Goal: Task Accomplishment & Management: Manage account settings

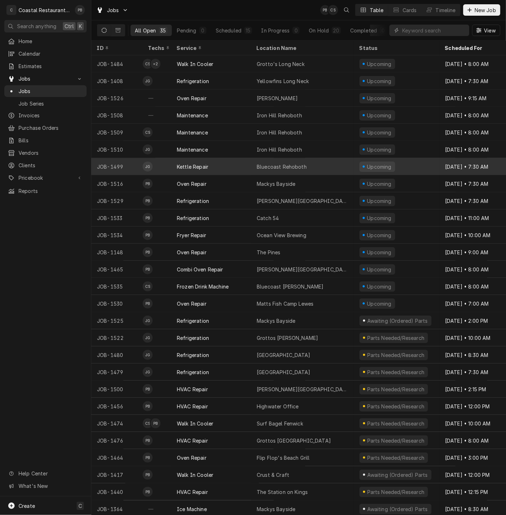
click at [301, 165] on div "Bluecoast Rehoboth" at bounding box center [282, 166] width 50 height 7
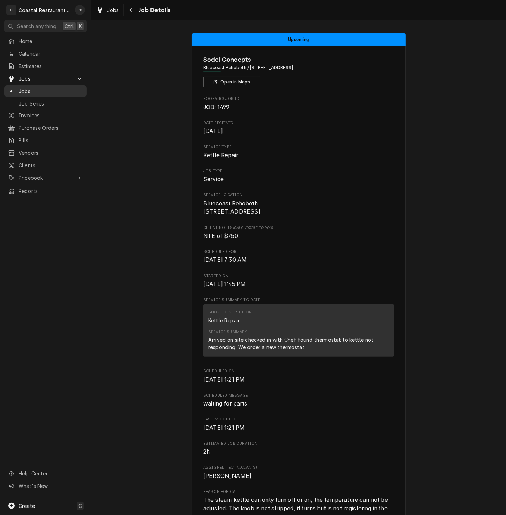
click at [33, 90] on span "Jobs" at bounding box center [51, 90] width 65 height 7
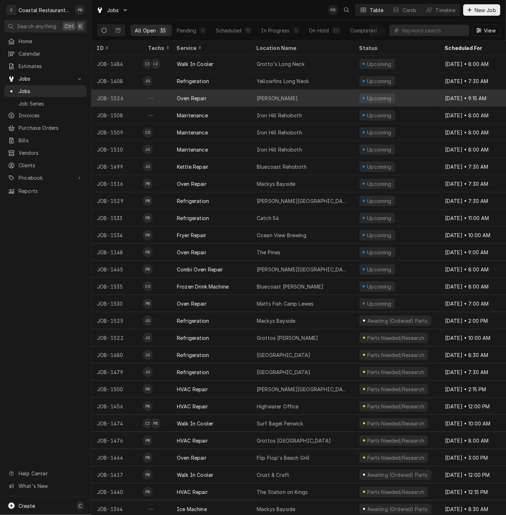
click at [236, 95] on div "Oven Repair" at bounding box center [211, 98] width 80 height 17
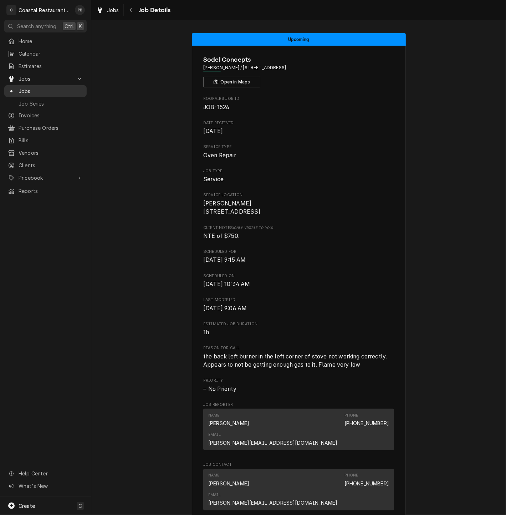
click at [28, 87] on span "Jobs" at bounding box center [51, 90] width 65 height 7
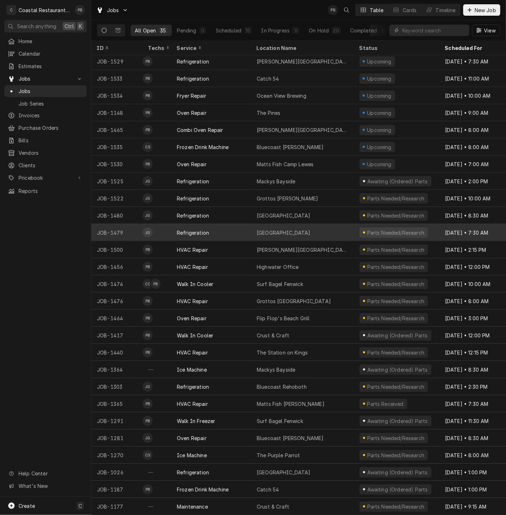
scroll to position [144, 0]
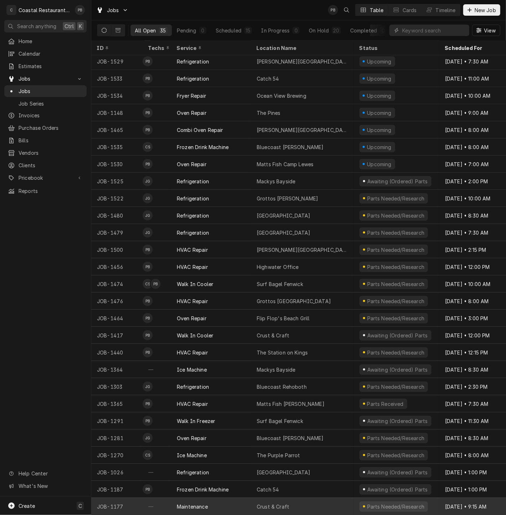
click at [227, 499] on div "Maintenance" at bounding box center [211, 506] width 80 height 17
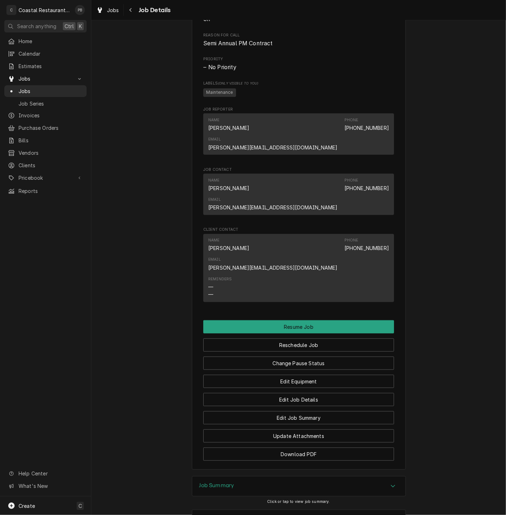
scroll to position [408, 0]
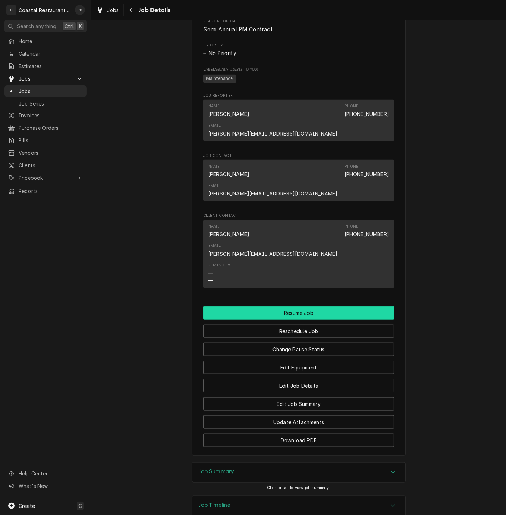
click at [299, 306] on button "Resume Job" at bounding box center [298, 312] width 191 height 13
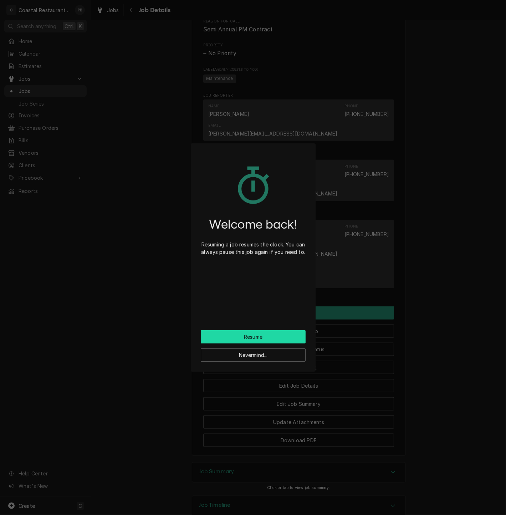
click at [261, 335] on button "Resume" at bounding box center [253, 336] width 105 height 13
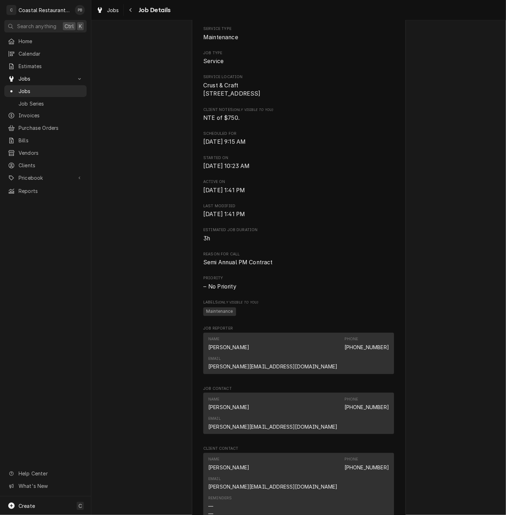
scroll to position [332, 0]
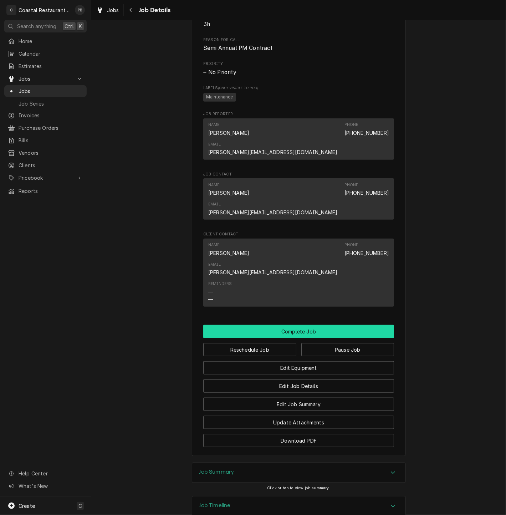
click at [306, 325] on button "Complete Job" at bounding box center [298, 331] width 191 height 13
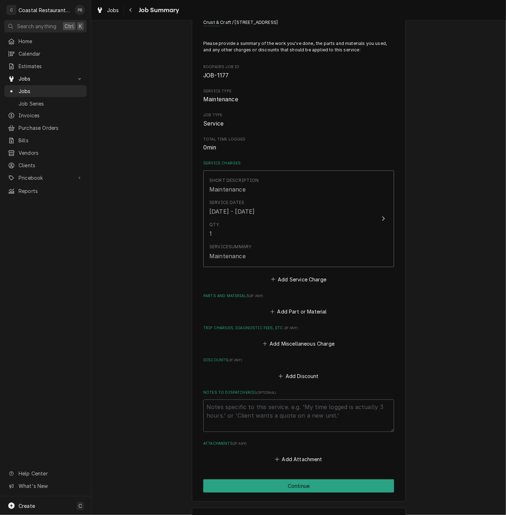
scroll to position [60, 0]
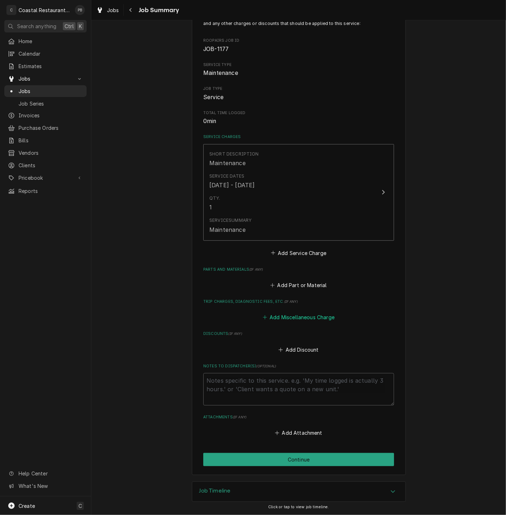
click at [311, 319] on button "Add Miscellaneous Charge" at bounding box center [298, 317] width 74 height 10
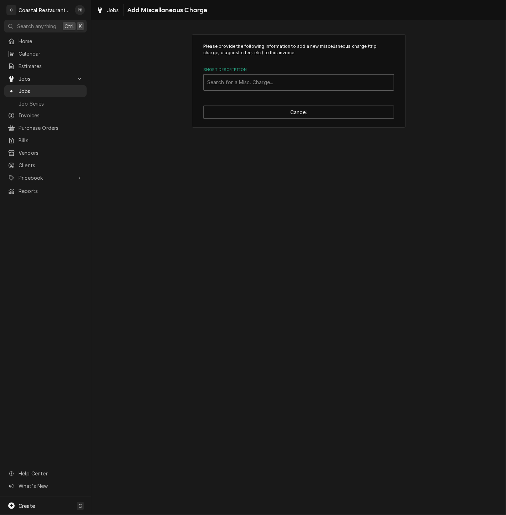
click at [257, 79] on div "Short Description" at bounding box center [298, 82] width 183 height 13
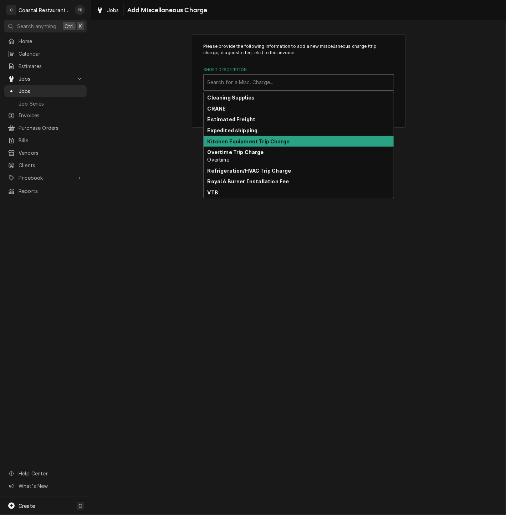
click at [254, 141] on strong "Kitchen Equipment Trip Charge" at bounding box center [249, 141] width 82 height 6
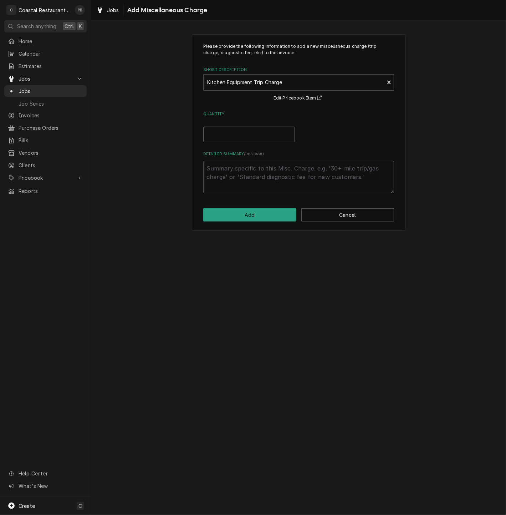
click at [258, 139] on input "Quantity" at bounding box center [249, 135] width 92 height 16
type textarea "x"
type input "1"
click at [265, 221] on button "Add" at bounding box center [249, 214] width 93 height 13
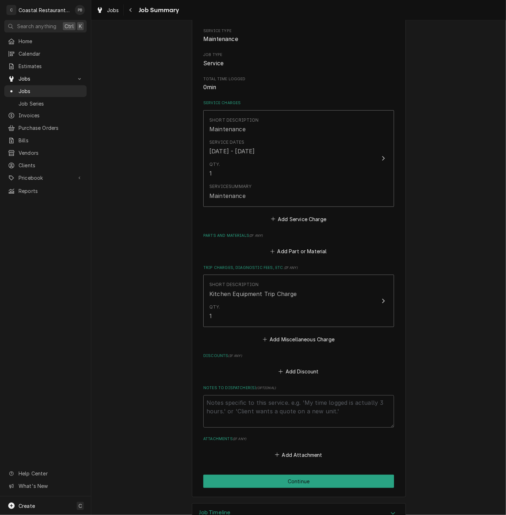
scroll to position [116, 0]
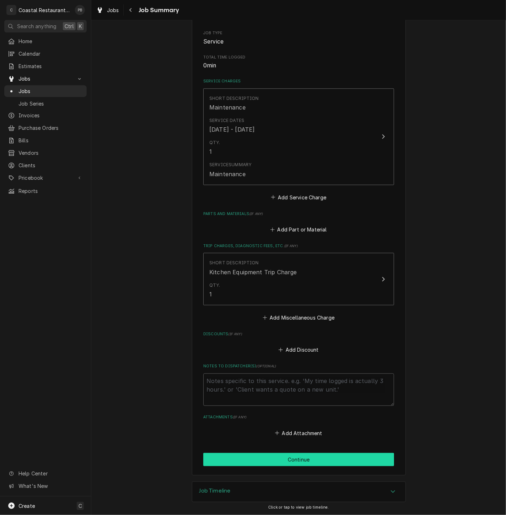
click at [306, 460] on button "Continue" at bounding box center [298, 459] width 191 height 13
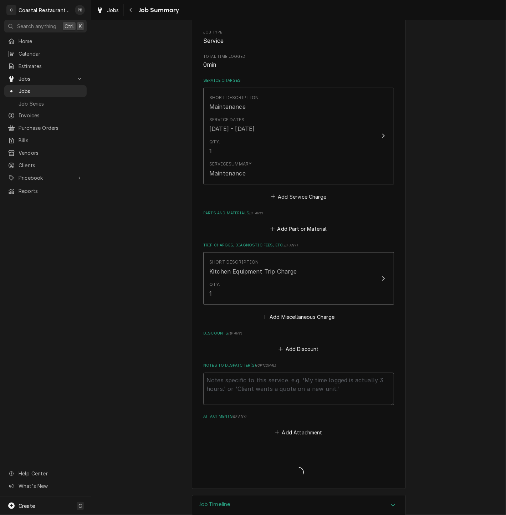
type textarea "x"
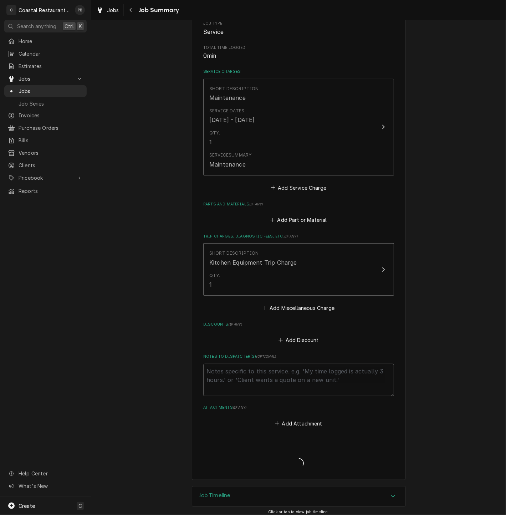
scroll to position [130, 0]
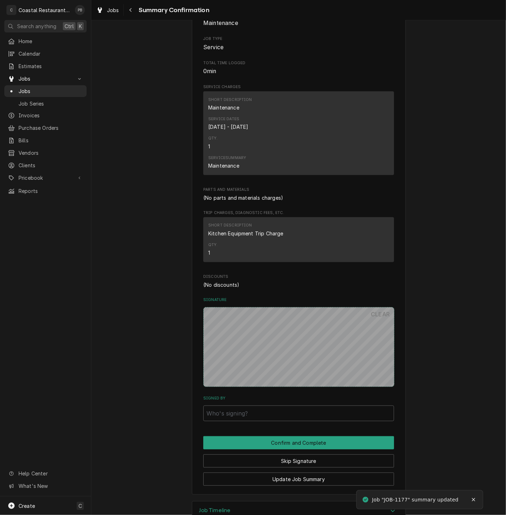
scroll to position [129, 0]
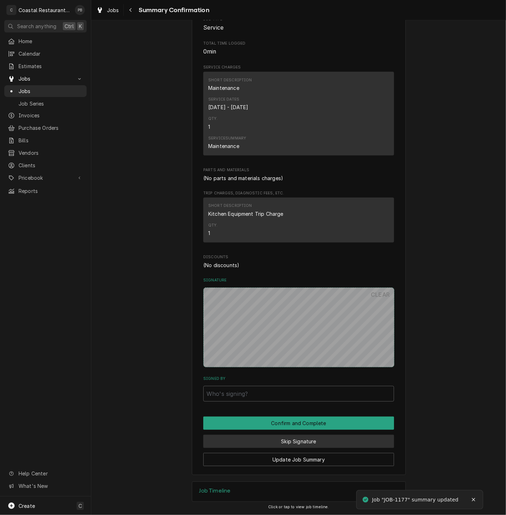
click at [300, 443] on button "Skip Signature" at bounding box center [298, 441] width 191 height 13
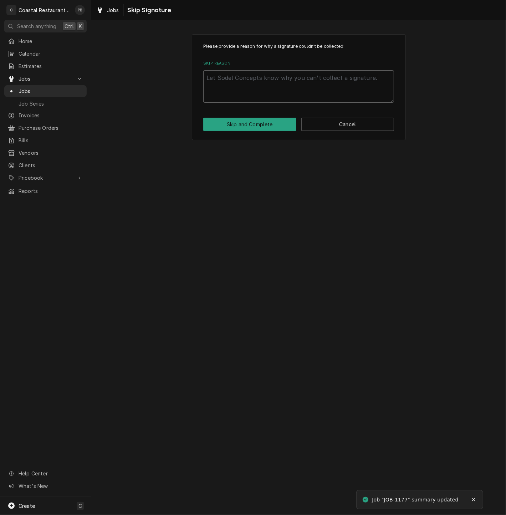
click at [271, 91] on textarea "Skip Reason" at bounding box center [298, 86] width 191 height 32
type textarea "x"
type textarea "c"
type textarea "x"
type textarea "co"
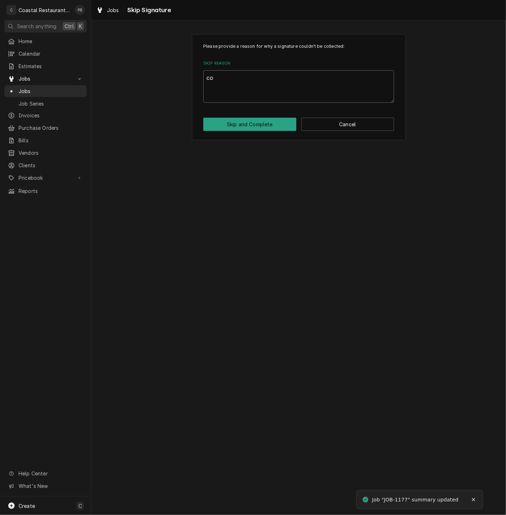
type textarea "x"
type textarea "com"
type textarea "x"
type textarea "comp"
type textarea "x"
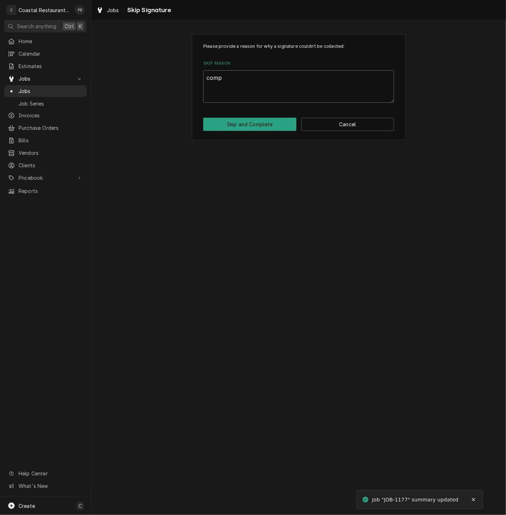
type textarea "compl"
type textarea "x"
type textarea "comple"
type textarea "x"
type textarea "complet"
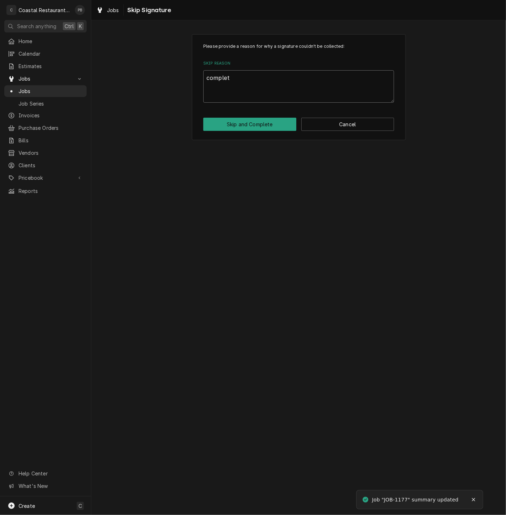
type textarea "x"
type textarea "complete"
type textarea "x"
type textarea "completed"
type textarea "x"
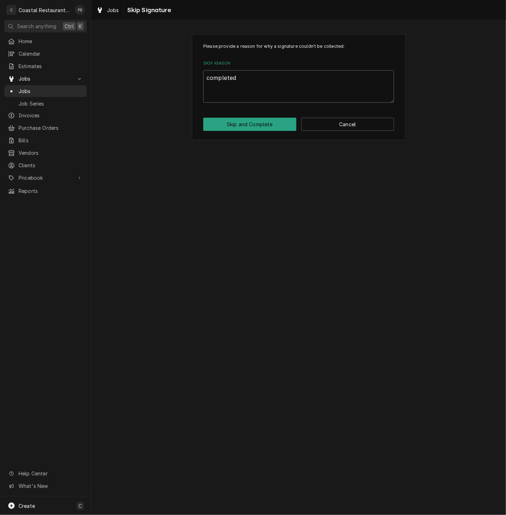
type textarea "completed"
type textarea "x"
type textarea "completed o"
type textarea "x"
type textarea "completed of"
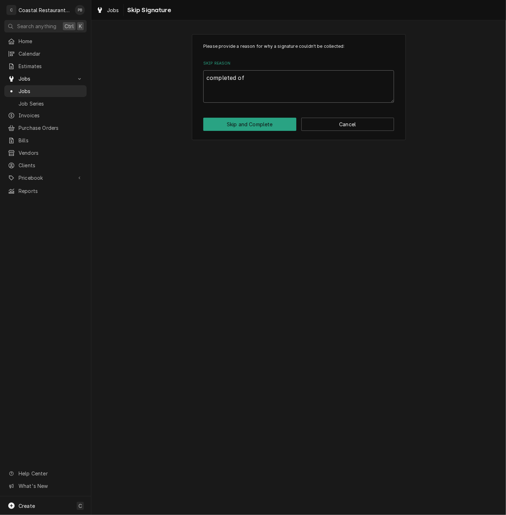
type textarea "x"
type textarea "completed off"
type textarea "x"
type textarea "completed of"
type textarea "x"
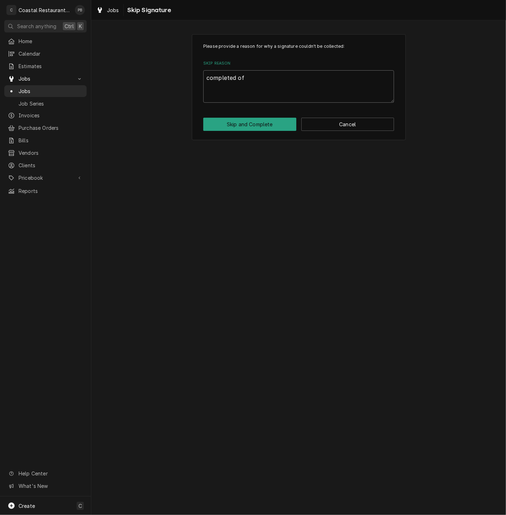
type textarea "completed o"
type textarea "x"
type textarea "completed"
type textarea "x"
type textarea "completed"
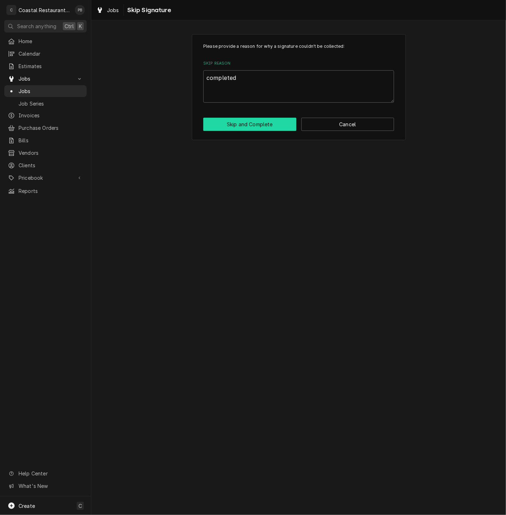
click at [265, 123] on button "Skip and Complete" at bounding box center [249, 124] width 93 height 13
type textarea "x"
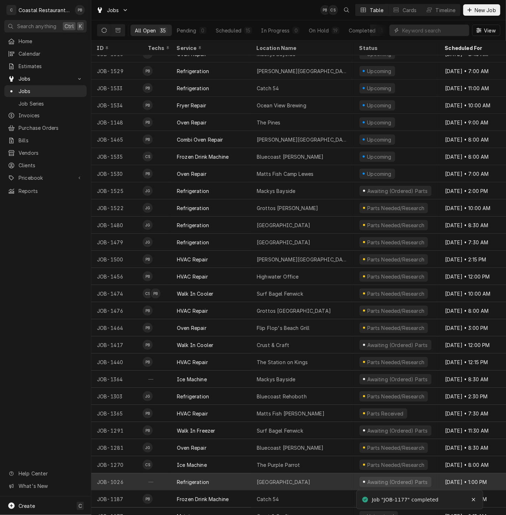
scroll to position [144, 0]
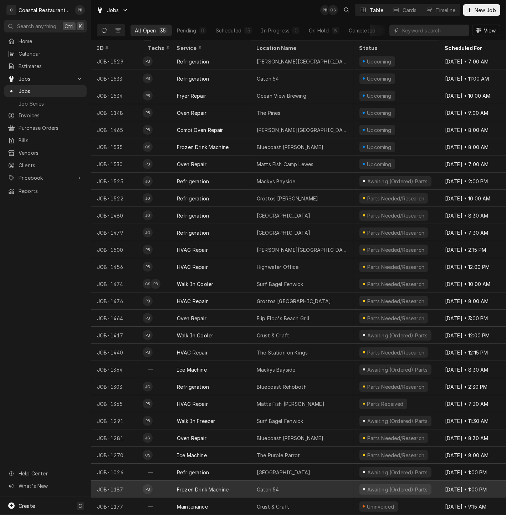
click at [244, 482] on div "Frozen Drink Machine" at bounding box center [211, 489] width 80 height 17
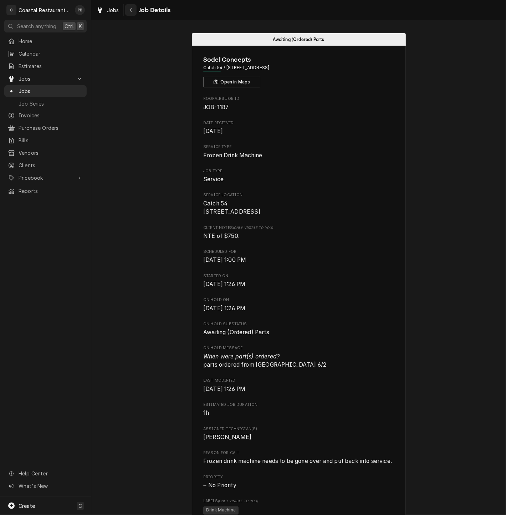
click at [128, 10] on div "Navigate back" at bounding box center [130, 9] width 7 height 7
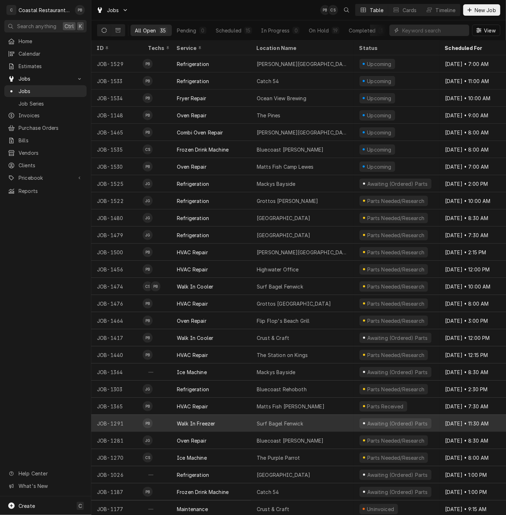
scroll to position [144, 0]
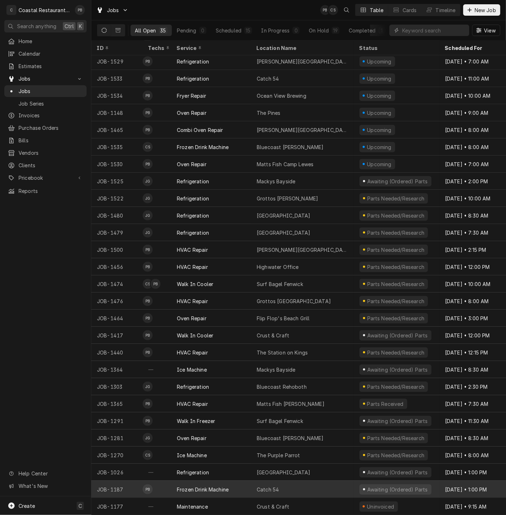
click at [305, 482] on div "Catch 54" at bounding box center [302, 489] width 103 height 17
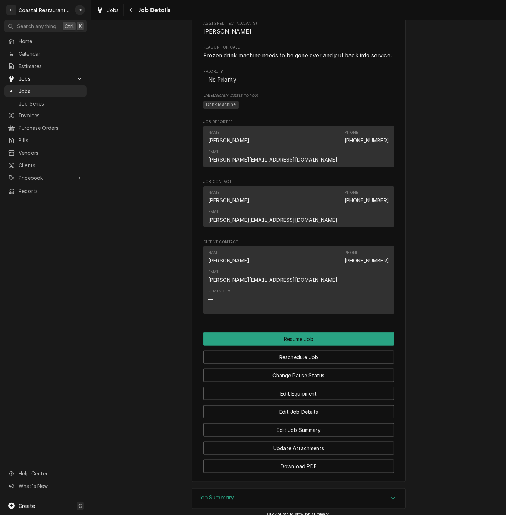
scroll to position [440, 0]
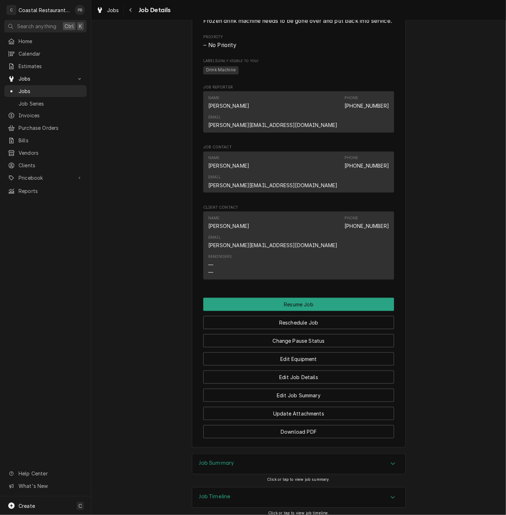
click at [391, 461] on icon "Accordion Header" at bounding box center [393, 464] width 5 height 6
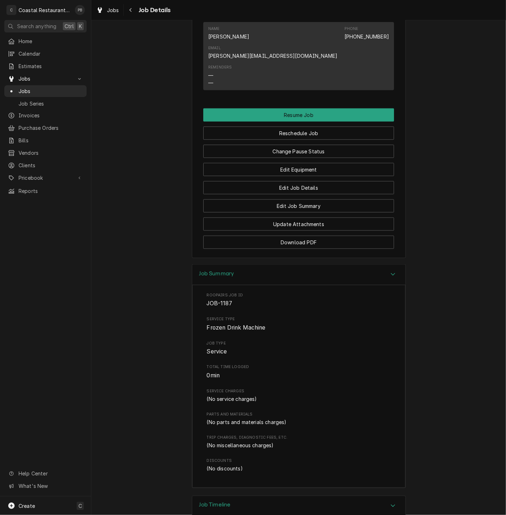
scroll to position [638, 0]
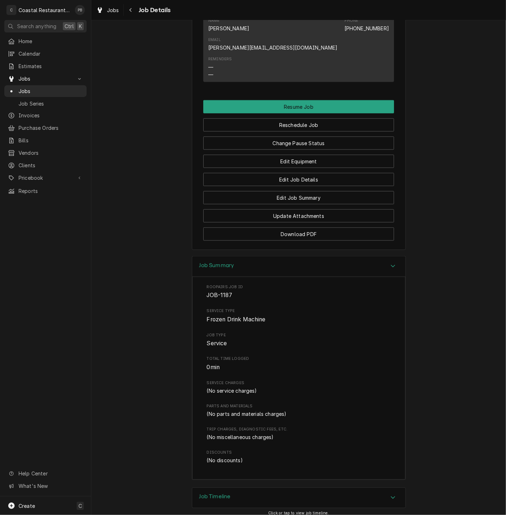
click at [395, 256] on div "Job Summary" at bounding box center [298, 266] width 213 height 20
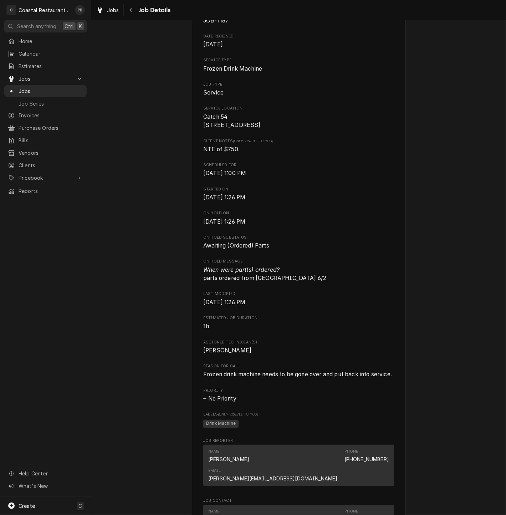
scroll to position [0, 0]
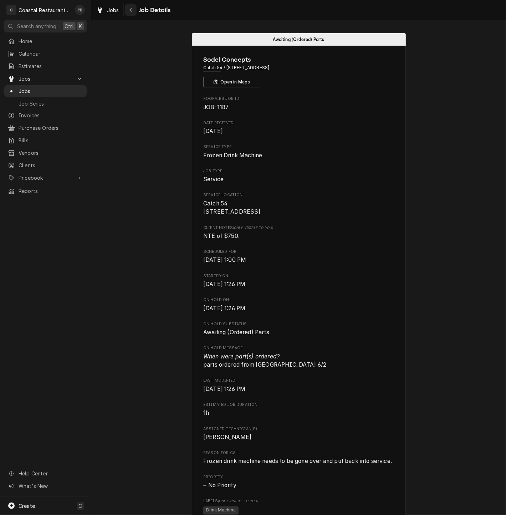
click at [132, 10] on div "Navigate back" at bounding box center [130, 9] width 7 height 7
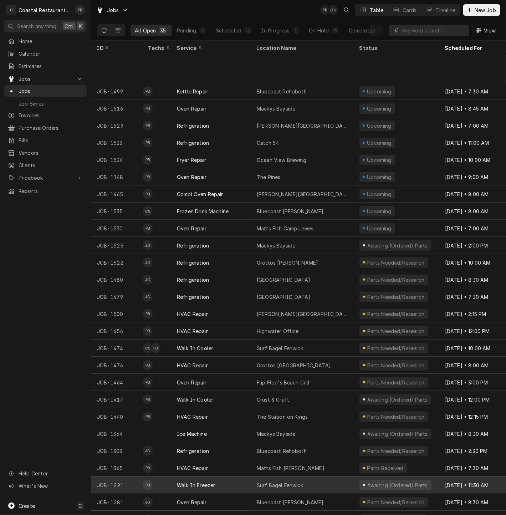
scroll to position [144, 0]
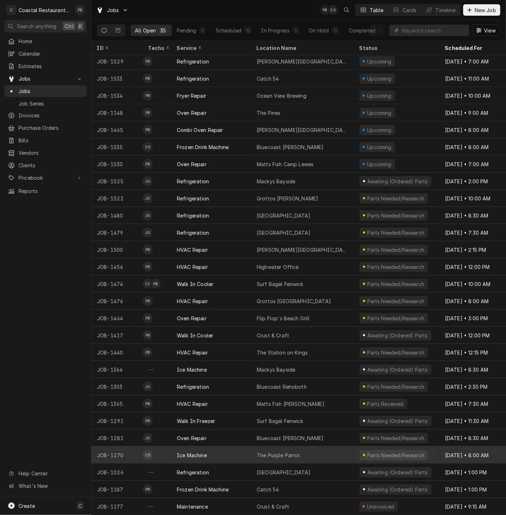
click at [213, 450] on div "Ice Machine" at bounding box center [211, 455] width 80 height 17
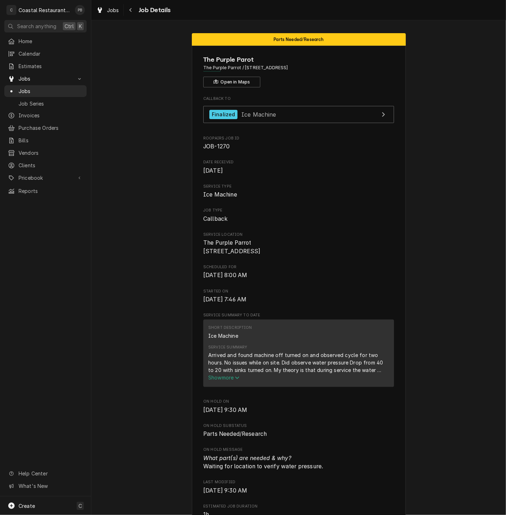
click at [228, 381] on span "Show more" at bounding box center [223, 378] width 31 height 6
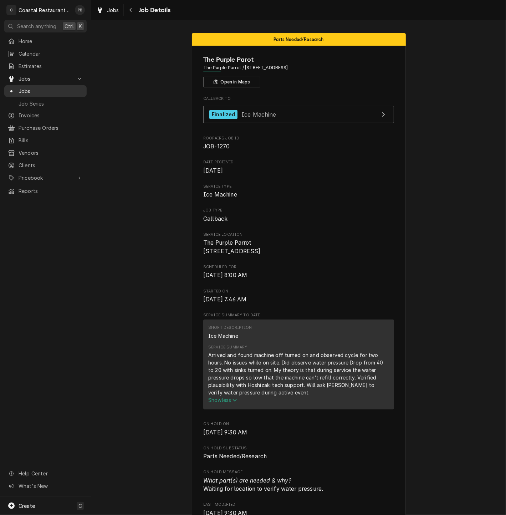
click at [36, 87] on span "Jobs" at bounding box center [51, 90] width 65 height 7
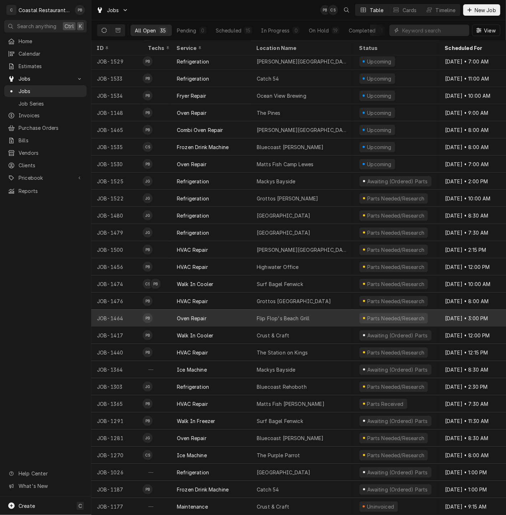
scroll to position [144, 0]
click at [221, 310] on div "Oven Repair" at bounding box center [211, 318] width 80 height 17
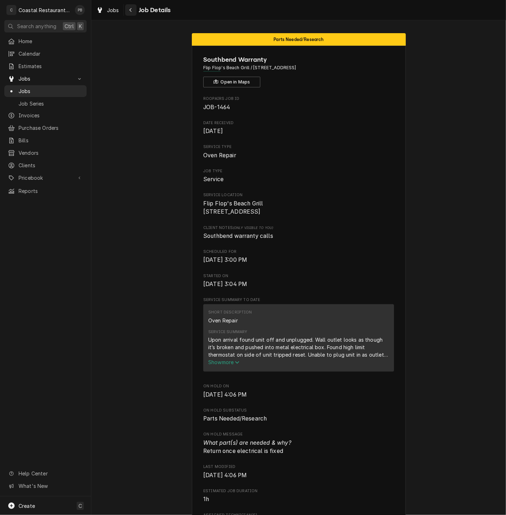
click at [132, 12] on div "Navigate back" at bounding box center [130, 9] width 7 height 7
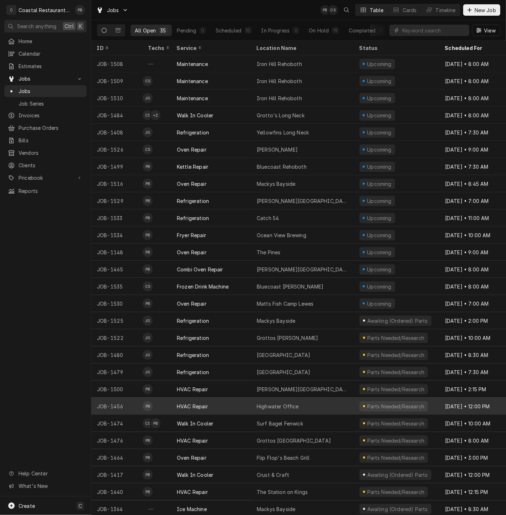
click at [316, 402] on div "Highwater Office" at bounding box center [302, 406] width 103 height 17
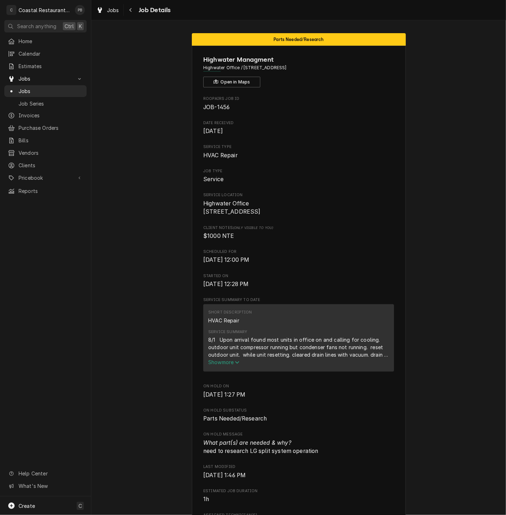
click at [231, 365] on span "Show more" at bounding box center [223, 362] width 31 height 6
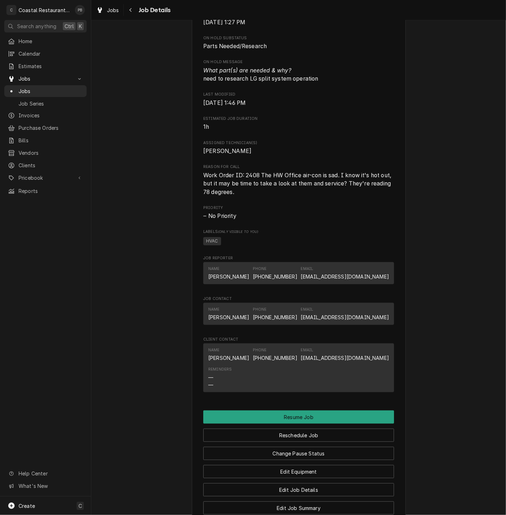
scroll to position [515, 0]
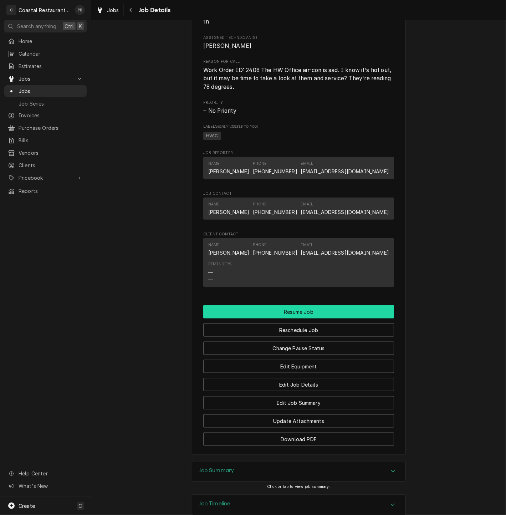
click at [311, 319] on button "Resume Job" at bounding box center [298, 311] width 191 height 13
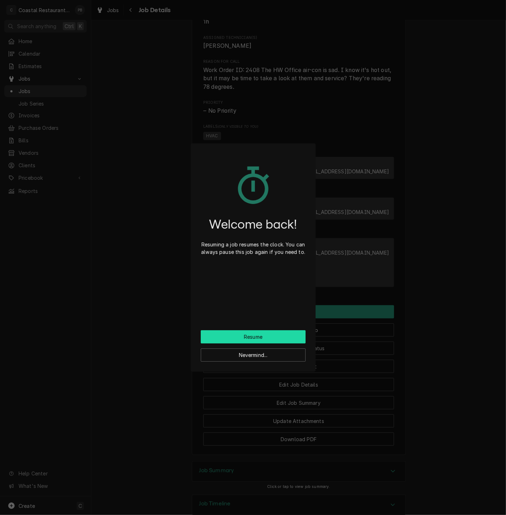
click at [235, 335] on button "Resume" at bounding box center [253, 336] width 105 height 13
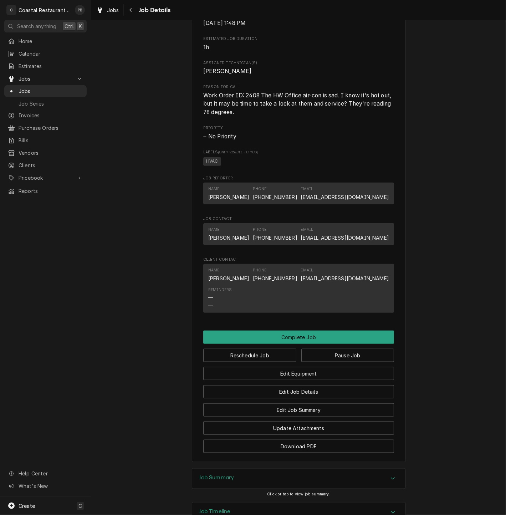
scroll to position [396, 0]
click at [298, 342] on button "Complete Job" at bounding box center [298, 336] width 191 height 13
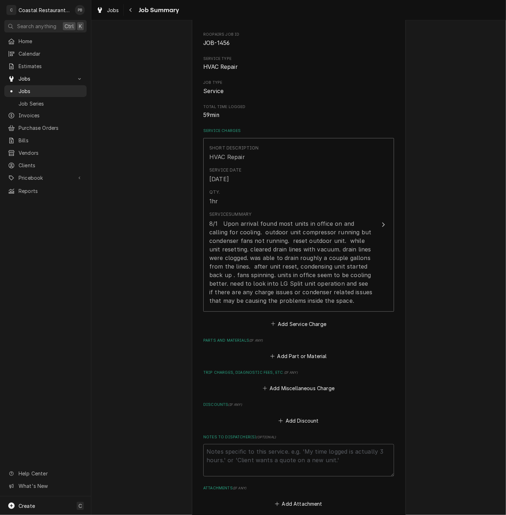
scroll to position [137, 0]
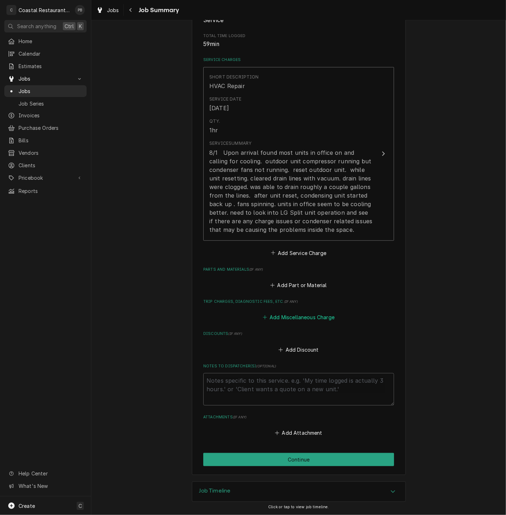
click at [289, 316] on button "Add Miscellaneous Charge" at bounding box center [298, 317] width 74 height 10
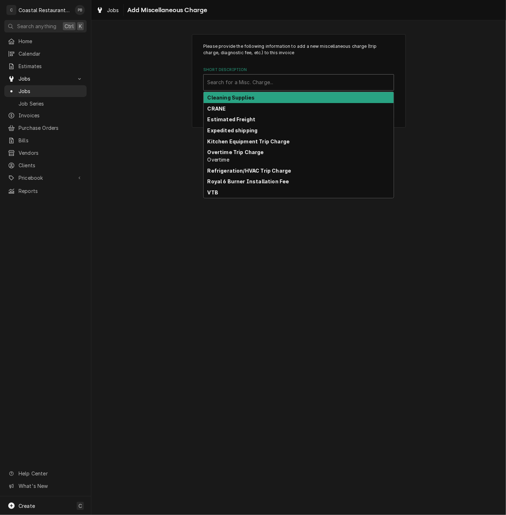
click at [260, 81] on div "Short Description" at bounding box center [298, 82] width 183 height 13
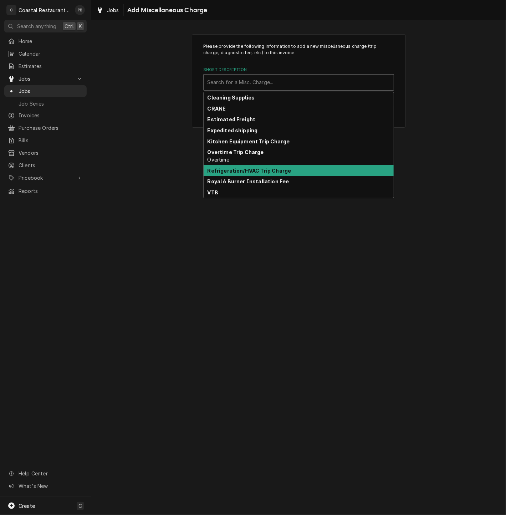
click at [255, 168] on strong "Refrigeration/HVAC Trip Charge" at bounding box center [250, 171] width 84 height 6
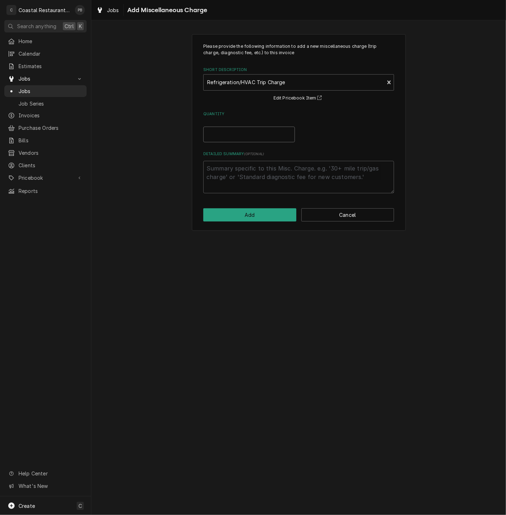
click at [243, 136] on input "Quantity" at bounding box center [249, 135] width 92 height 16
type textarea "x"
type input "1"
click at [251, 216] on button "Add" at bounding box center [249, 214] width 93 height 13
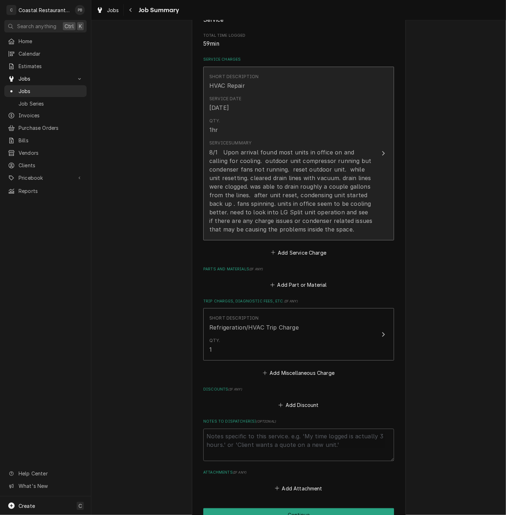
click at [379, 153] on div "Update Line Item" at bounding box center [383, 153] width 9 height 9
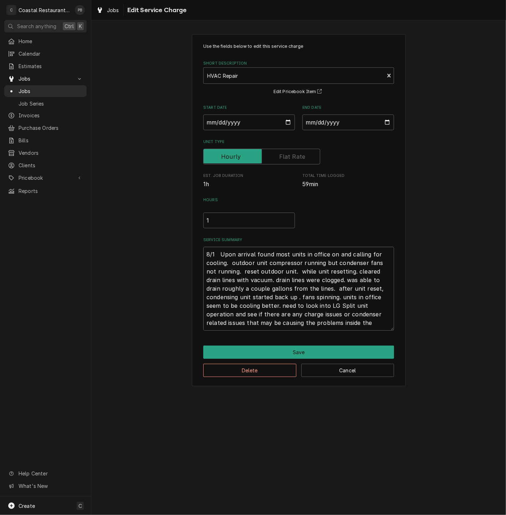
click at [374, 324] on textarea "8/1 Upon arrival found most units in office on and calling for cooling. outdoor…" at bounding box center [298, 289] width 191 height 84
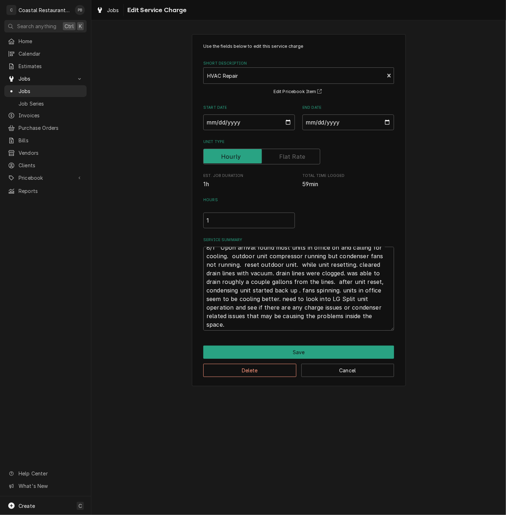
scroll to position [8, 0]
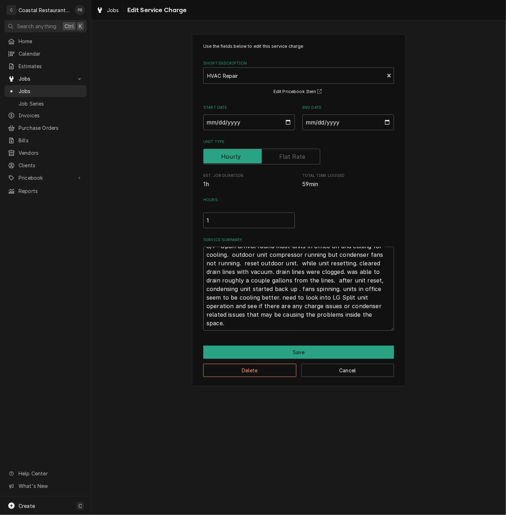
click at [230, 325] on textarea "8/1 Upon arrival found most units in office on and calling for cooling. outdoor…" at bounding box center [298, 289] width 191 height 84
type textarea "x"
type textarea "8/1 Upon arrival found most units in office on and calling for cooling. outdoor…"
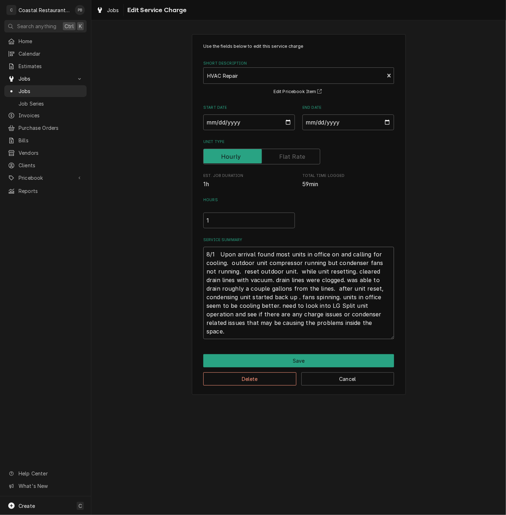
type textarea "x"
type textarea "8/1 Upon arrival found most units in office on and calling for cooling. outdoor…"
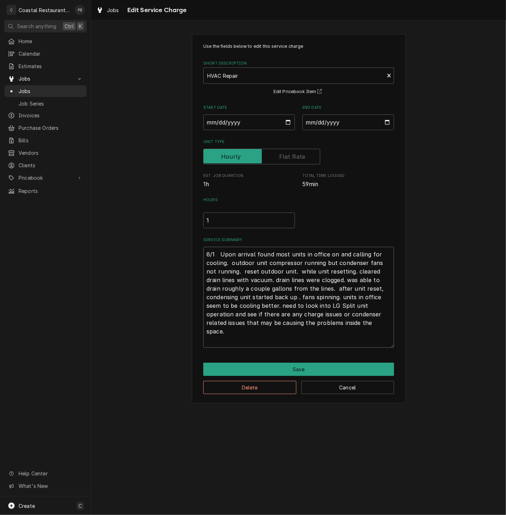
type textarea "x"
type textarea "8/1 Upon arrival found most units in office on and calling for cooling. outdoor…"
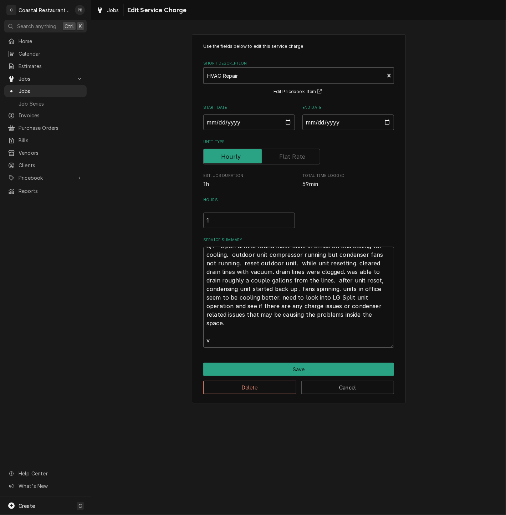
type textarea "x"
type textarea "8/1 Upon arrival found most units in office on and calling for cooling. outdoor…"
type textarea "x"
type textarea "8/1 Upon arrival found most units in office on and calling for cooling. outdoor…"
type textarea "x"
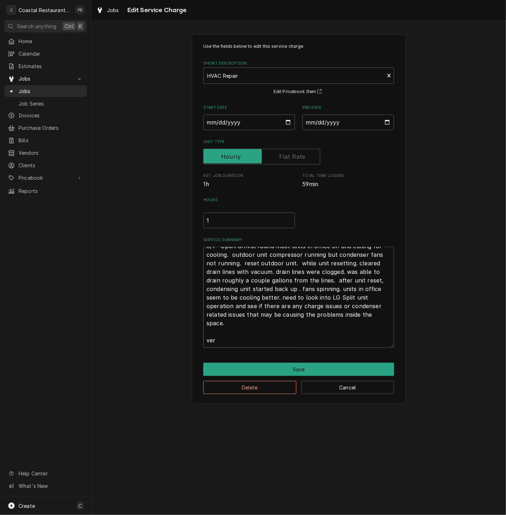
type textarea "8/1 Upon arrival found most units in office on and calling for cooling. outdoor…"
type textarea "x"
type textarea "8/1 Upon arrival found most units in office on and calling for cooling. outdoor…"
type textarea "x"
type textarea "8/1 Upon arrival found most units in office on and calling for cooling. outdoor…"
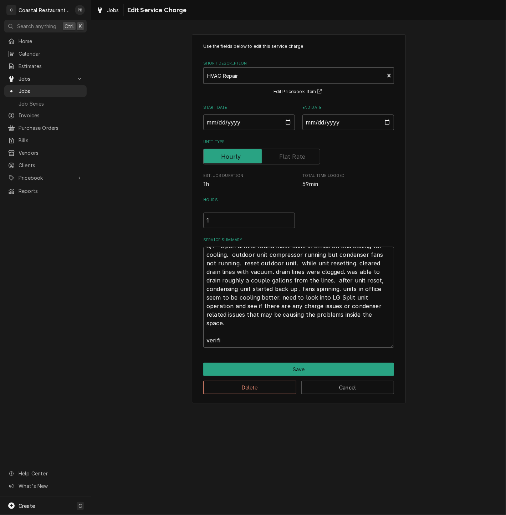
type textarea "x"
type textarea "8/1 Upon arrival found most units in office on and calling for cooling. outdoor…"
type textarea "x"
type textarea "8/1 Upon arrival found most units in office on and calling for cooling. outdoor…"
type textarea "x"
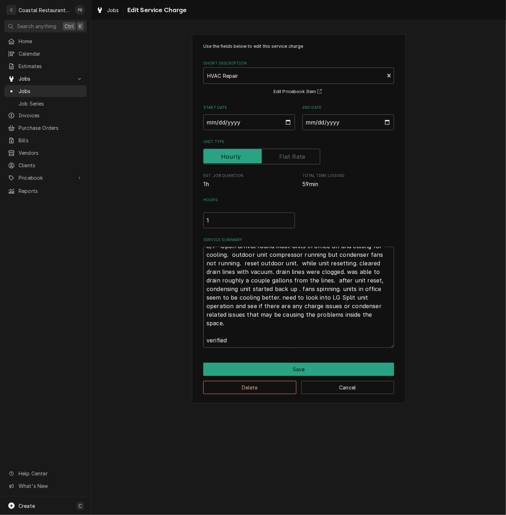
type textarea "8/1 Upon arrival found most units in office on and calling for cooling. outdoor…"
type textarea "x"
type textarea "8/1 Upon arrival found most units in office on and calling for cooling. outdoor…"
type textarea "x"
type textarea "8/1 Upon arrival found most units in office on and calling for cooling. outdoor…"
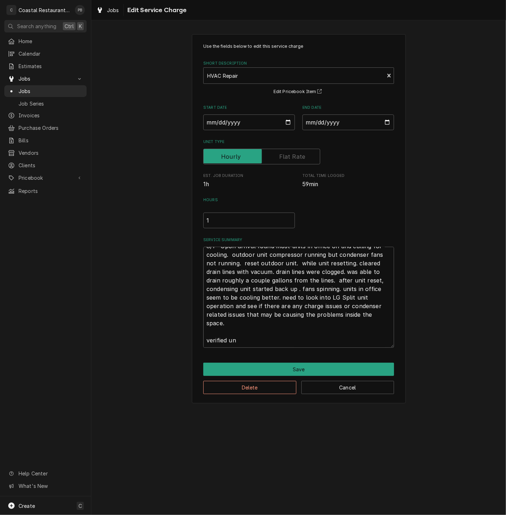
type textarea "x"
type textarea "8/1 Upon arrival found most units in office on and calling for cooling. outdoor…"
type textarea "x"
type textarea "8/1 Upon arrival found most units in office on and calling for cooling. outdoor…"
type textarea "x"
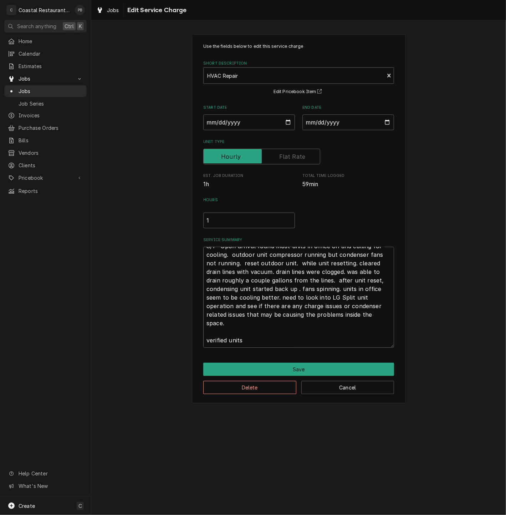
type textarea "8/1 Upon arrival found most units in office on and calling for cooling. outdoor…"
type textarea "x"
type textarea "8/1 Upon arrival found most units in office on and calling for cooling. outdoor…"
type textarea "x"
type textarea "8/1 Upon arrival found most units in office on and calling for cooling. outdoor…"
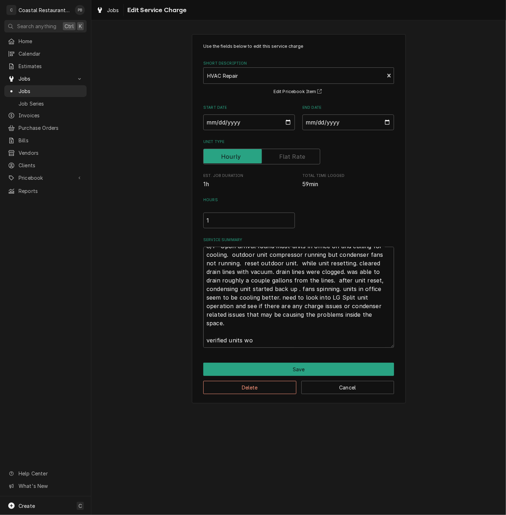
type textarea "x"
type textarea "8/1 Upon arrival found most units in office on and calling for cooling. outdoor…"
type textarea "x"
type textarea "8/1 Upon arrival found most units in office on and calling for cooling. outdoor…"
type textarea "x"
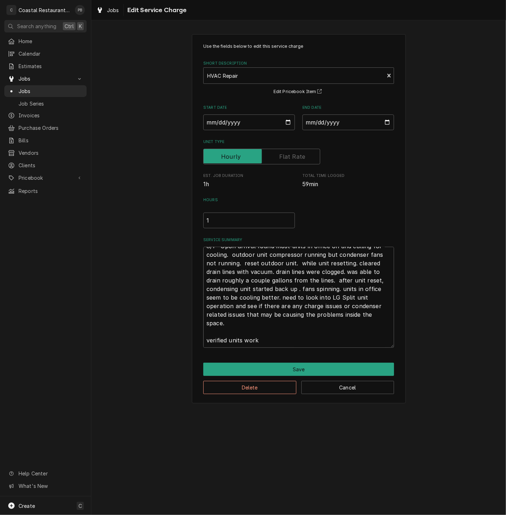
type textarea "8/1 Upon arrival found most units in office on and calling for cooling. outdoor…"
type textarea "x"
type textarea "8/1 Upon arrival found most units in office on and calling for cooling. outdoor…"
type textarea "x"
type textarea "8/1 Upon arrival found most units in office on and calling for cooling. outdoor…"
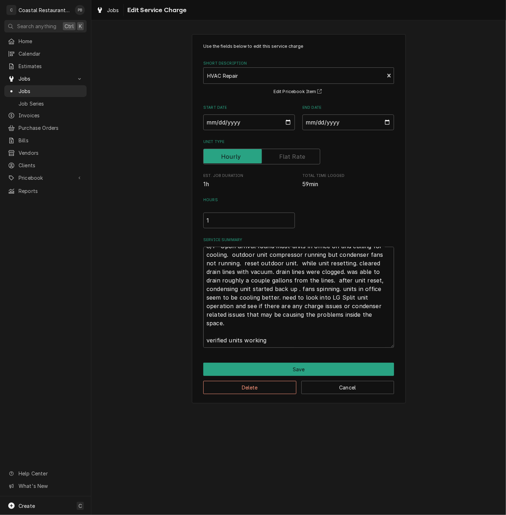
type textarea "x"
type textarea "8/1 Upon arrival found most units in office on and calling for cooling. outdoor…"
type textarea "x"
type textarea "8/1 Upon arrival found most units in office on and calling for cooling. outdoor…"
type textarea "x"
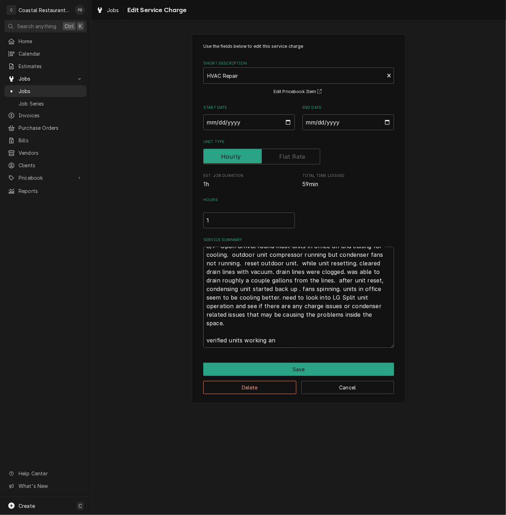
type textarea "8/1 Upon arrival found most units in office on and calling for cooling. outdoor…"
type textarea "x"
type textarea "8/1 Upon arrival found most units in office on and calling for cooling. outdoor…"
type textarea "x"
type textarea "8/1 Upon arrival found most units in office on and calling for cooling. outdoor…"
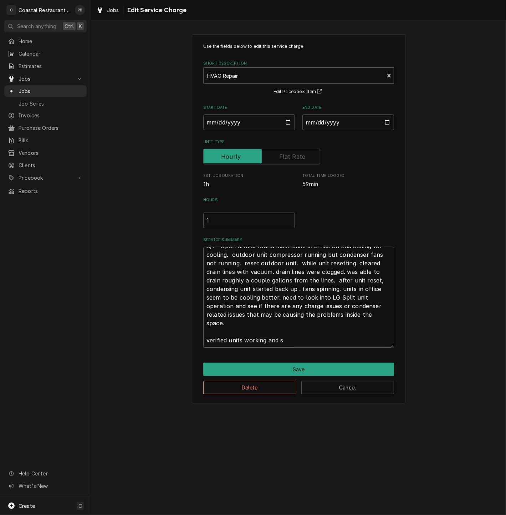
type textarea "x"
type textarea "8/1 Upon arrival found most units in office on and calling for cooling. outdoor…"
type textarea "x"
type textarea "8/1 Upon arrival found most units in office on and calling for cooling. outdoor…"
type textarea "x"
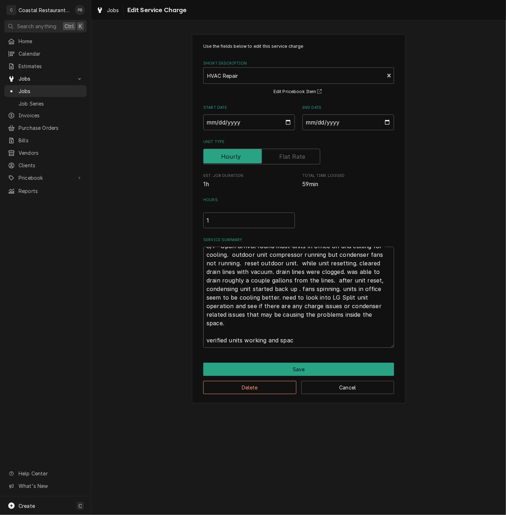
type textarea "8/1 Upon arrival found most units in office on and calling for cooling. outdoor…"
type textarea "x"
type textarea "8/1 Upon arrival found most units in office on and calling for cooling. outdoor…"
type textarea "x"
type textarea "8/1 Upon arrival found most units in office on and calling for cooling. outdoor…"
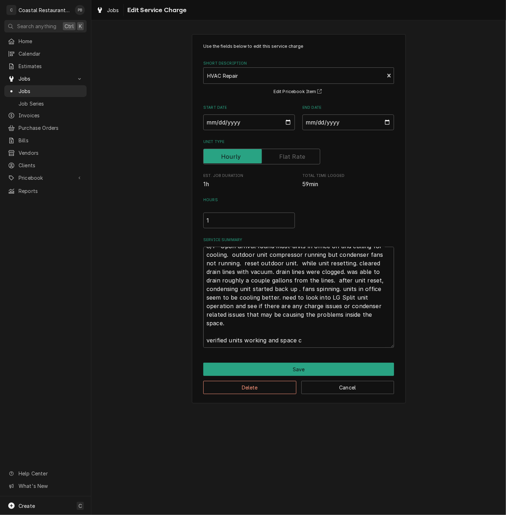
type textarea "x"
type textarea "8/1 Upon arrival found most units in office on and calling for cooling. outdoor…"
type textarea "x"
type textarea "8/1 Upon arrival found most units in office on and calling for cooling. outdoor…"
type textarea "x"
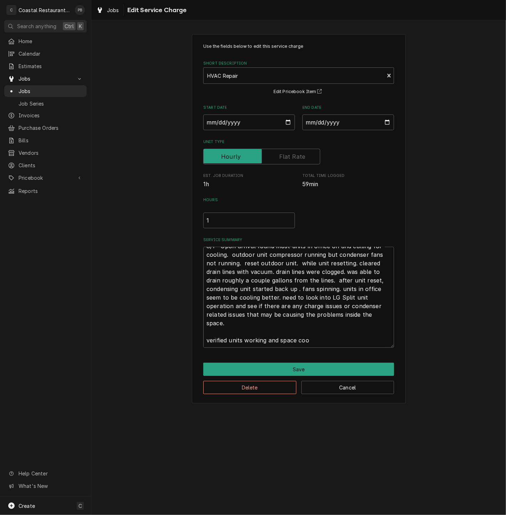
type textarea "8/1 Upon arrival found most units in office on and calling for cooling. outdoor…"
type textarea "x"
type textarea "8/1 Upon arrival found most units in office on and calling for cooling. outdoor…"
type textarea "x"
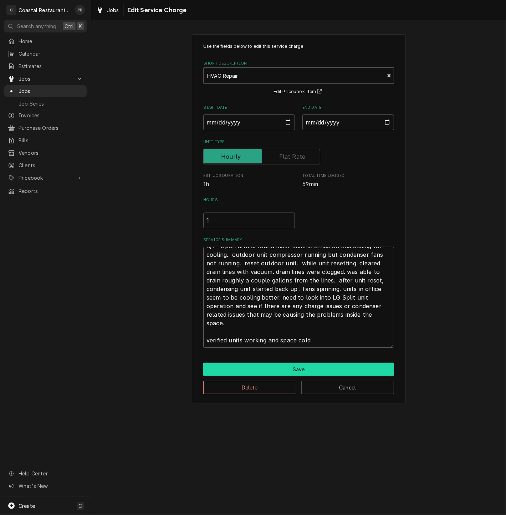
type textarea "8/1 Upon arrival found most units in office on and calling for cooling. outdoor…"
click at [306, 367] on button "Save" at bounding box center [298, 369] width 191 height 13
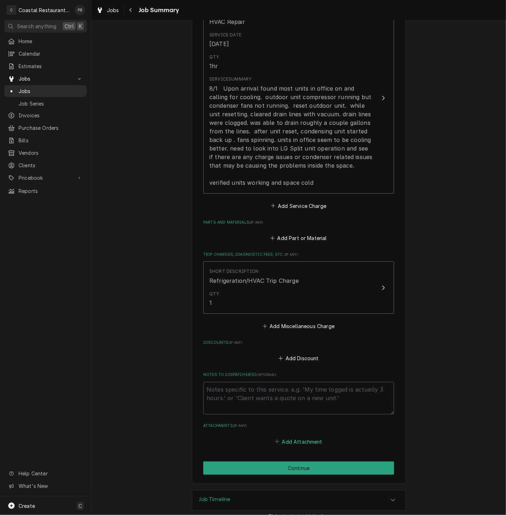
scroll to position [210, 0]
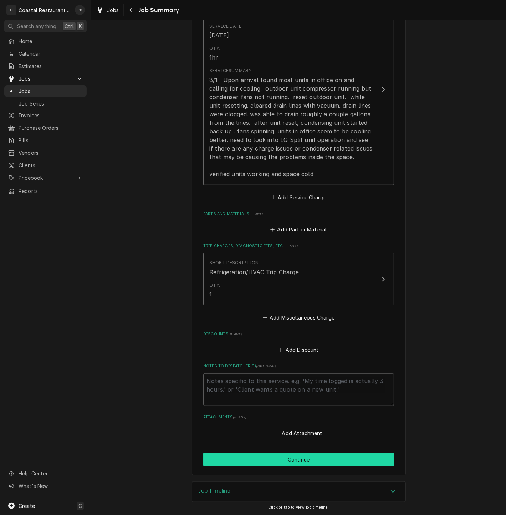
click at [317, 461] on button "Continue" at bounding box center [298, 459] width 191 height 13
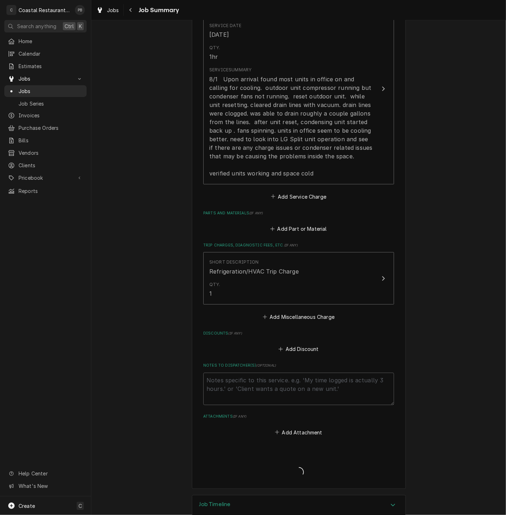
type textarea "x"
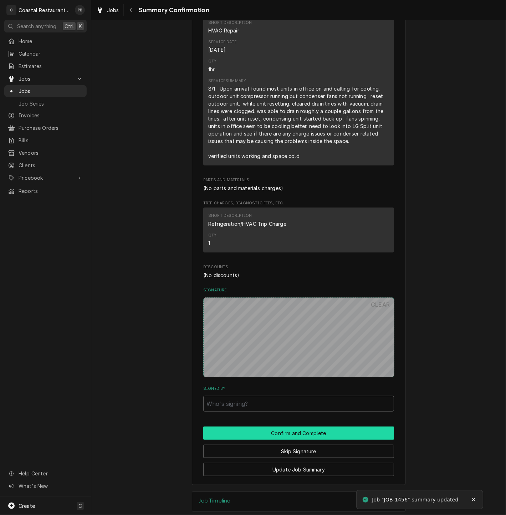
scroll to position [197, 0]
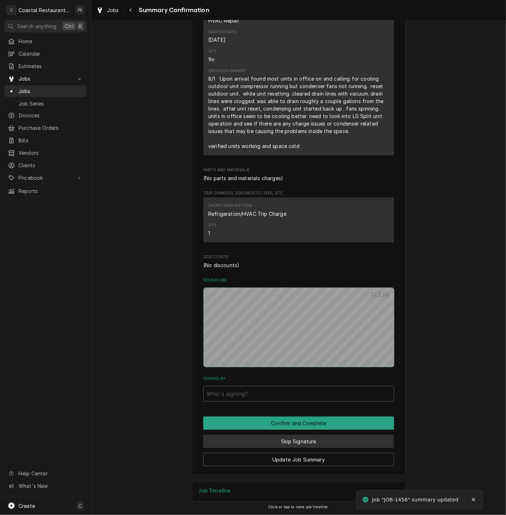
click at [302, 442] on button "Skip Signature" at bounding box center [298, 441] width 191 height 13
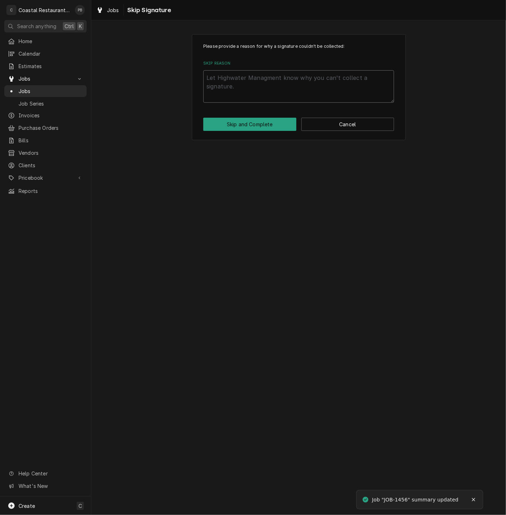
drag, startPoint x: 275, startPoint y: 82, endPoint x: 277, endPoint y: 78, distance: 4.2
click at [275, 81] on textarea "Skip Reason" at bounding box center [298, 86] width 191 height 32
type textarea "x"
type textarea "c"
type textarea "x"
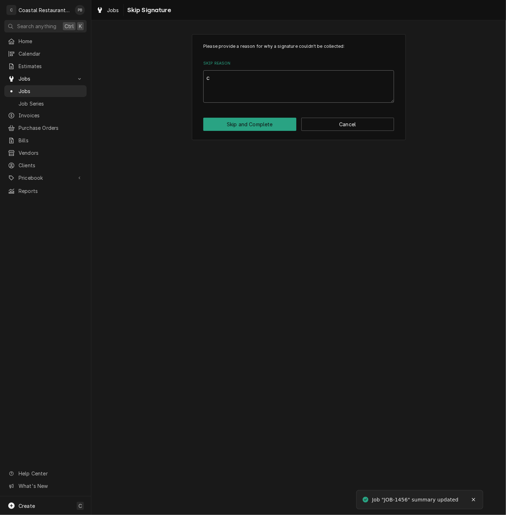
type textarea "co"
type textarea "x"
type textarea "com"
type textarea "x"
type textarea "comp"
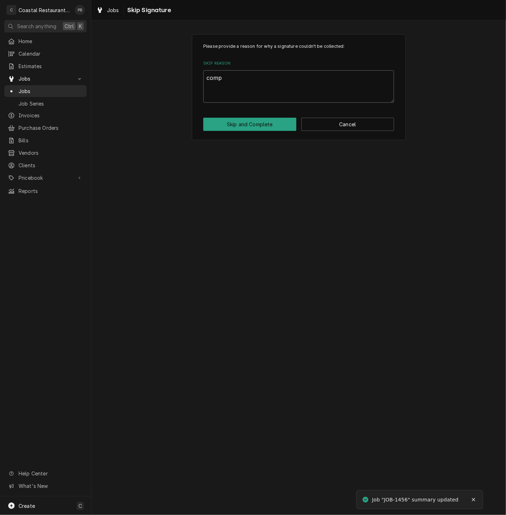
type textarea "x"
type textarea "compl"
type textarea "x"
type textarea "comple"
type textarea "x"
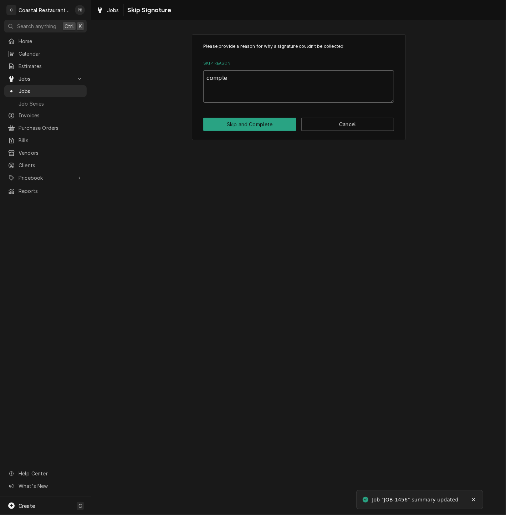
type textarea "complet"
type textarea "x"
type textarea "complete"
type textarea "x"
type textarea "completed"
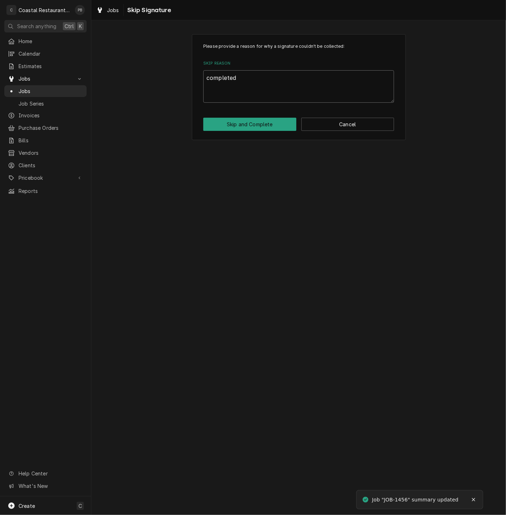
type textarea "x"
type textarea "completed"
type textarea "x"
type textarea "completed o"
type textarea "x"
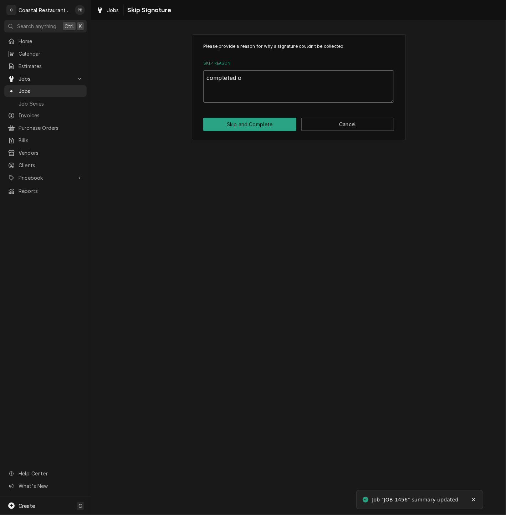
type textarea "completed of"
type textarea "x"
type textarea "completed off"
type textarea "x"
type textarea "completed offs"
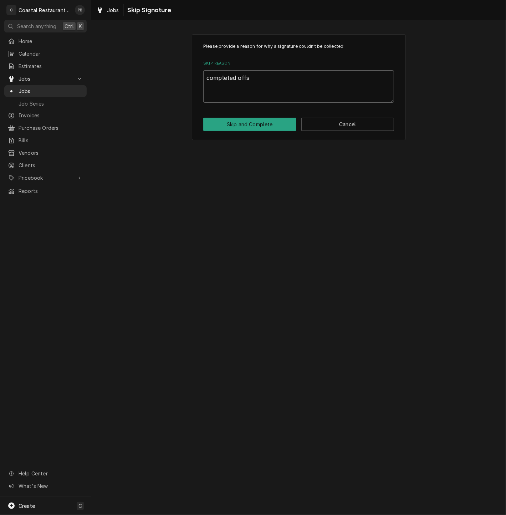
type textarea "x"
type textarea "completed offsit"
type textarea "x"
type textarea "completed offsite"
click at [255, 122] on button "Skip and Complete" at bounding box center [249, 124] width 93 height 13
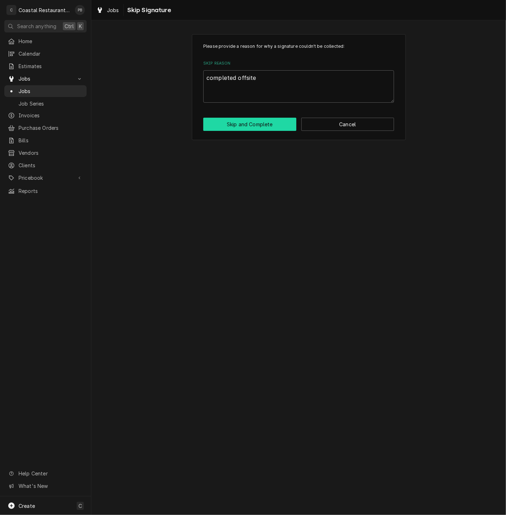
type textarea "x"
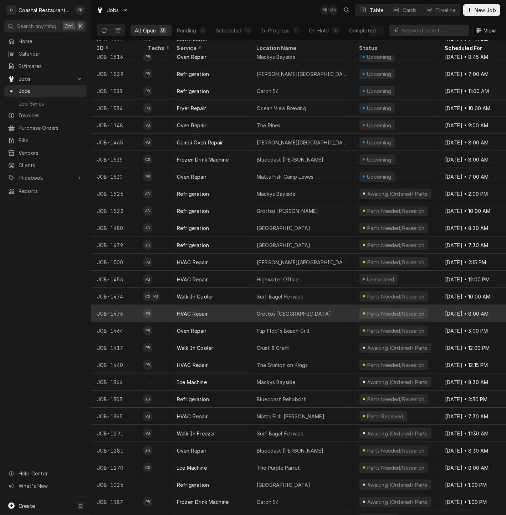
scroll to position [144, 0]
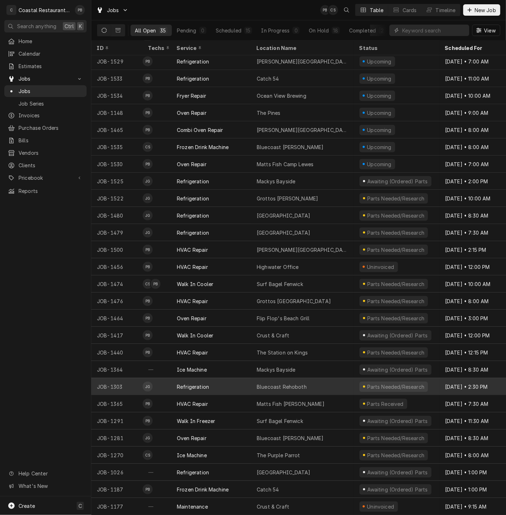
click at [215, 380] on div "Refrigeration" at bounding box center [211, 386] width 80 height 17
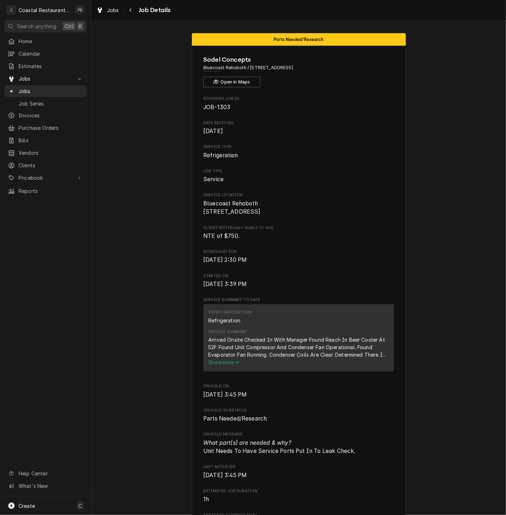
click at [209, 365] on span "Show more" at bounding box center [223, 362] width 31 height 6
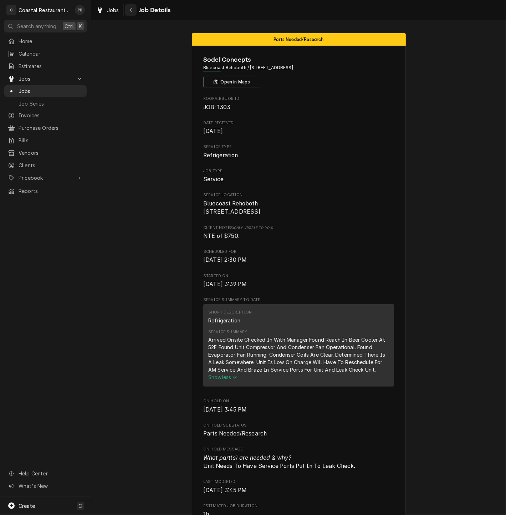
click at [134, 8] on button "Navigate back" at bounding box center [130, 9] width 11 height 11
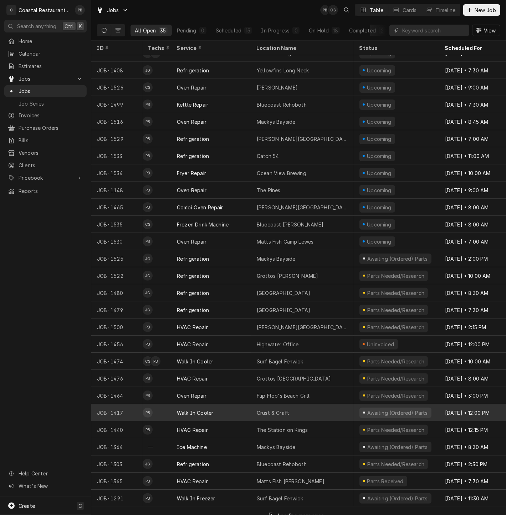
scroll to position [75, 0]
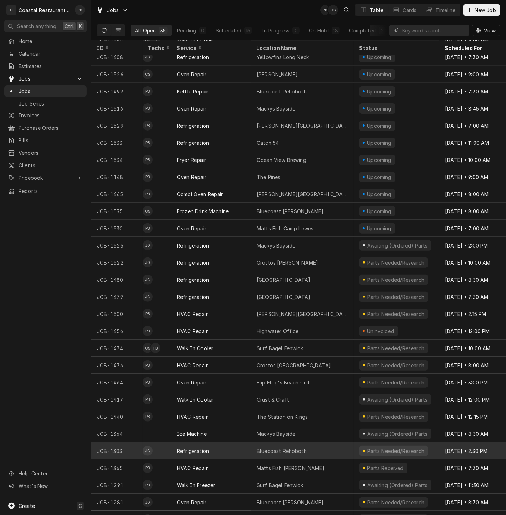
click at [294, 447] on div "Bluecoast Rehoboth" at bounding box center [282, 450] width 50 height 7
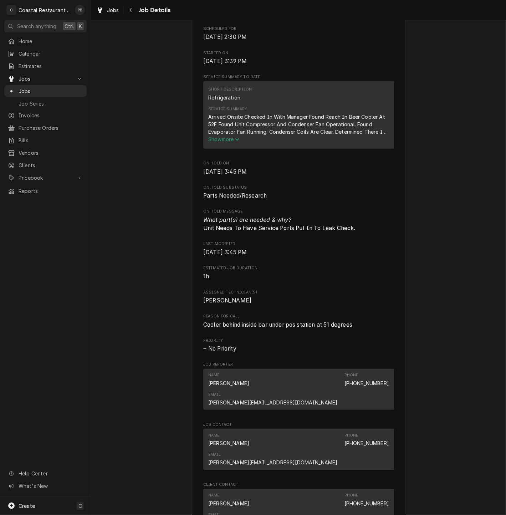
scroll to position [238, 0]
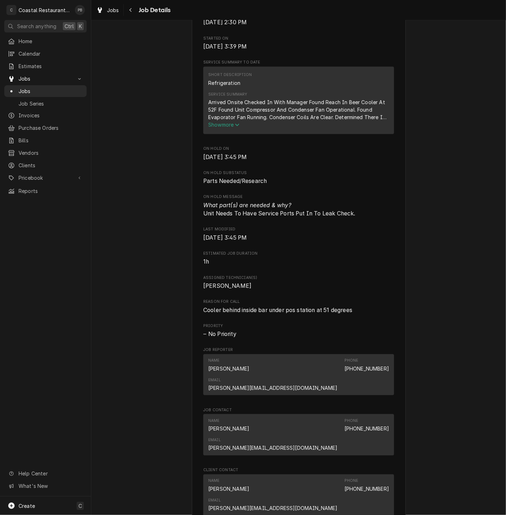
click at [235, 127] on icon "Service Summary" at bounding box center [237, 124] width 4 height 5
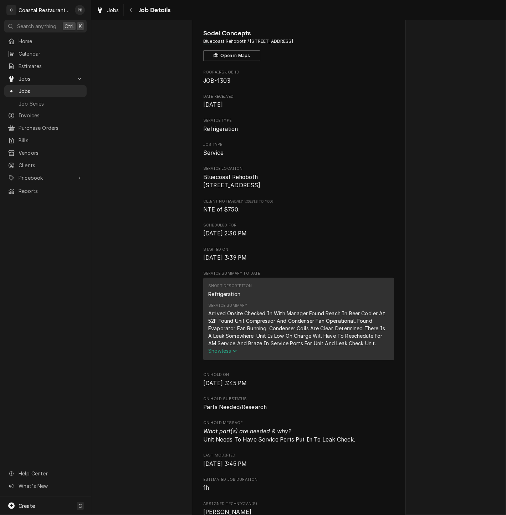
scroll to position [0, 0]
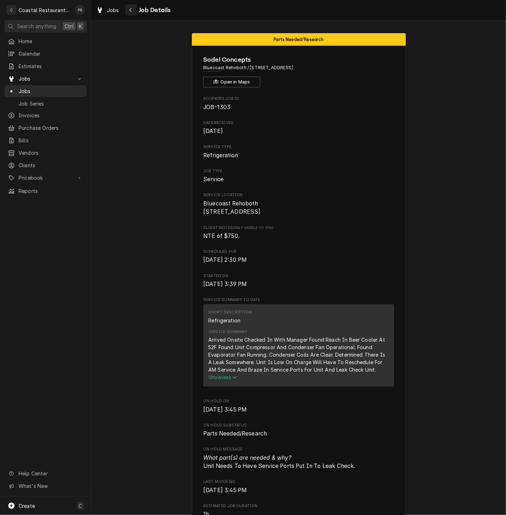
click at [129, 9] on icon "Navigate back" at bounding box center [130, 9] width 3 height 5
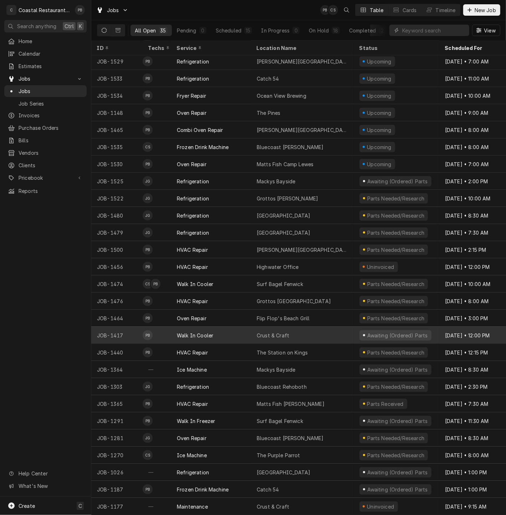
scroll to position [144, 0]
